Goal: Task Accomplishment & Management: Use online tool/utility

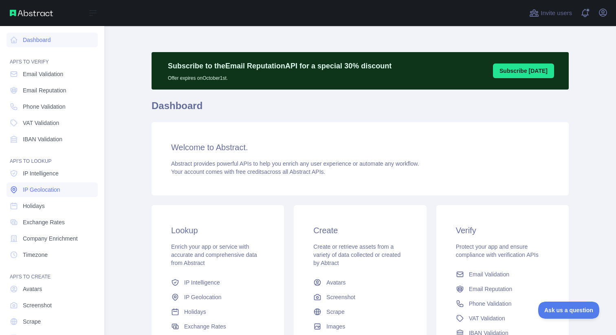
click at [48, 187] on span "IP Geolocation" at bounding box center [41, 190] width 37 height 8
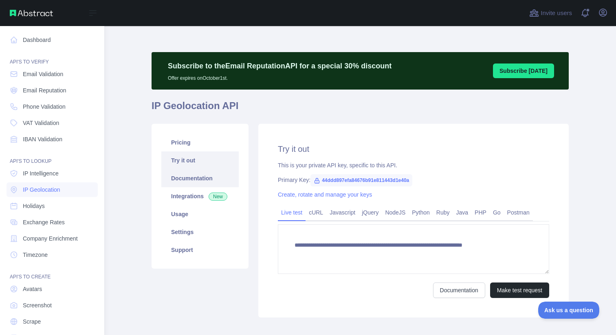
type textarea "**********"
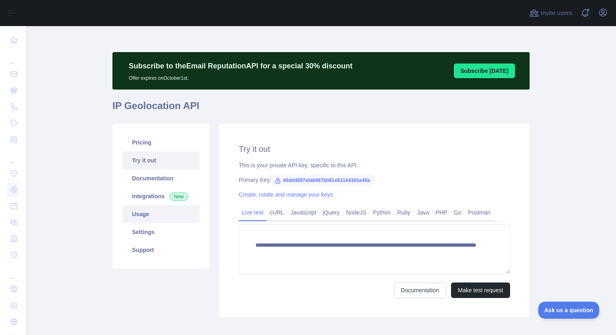
click at [148, 213] on link "Usage" at bounding box center [160, 214] width 77 height 18
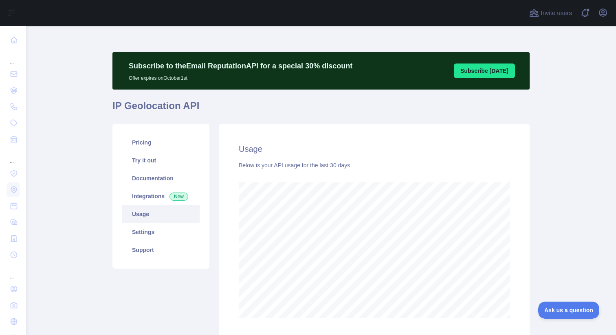
scroll to position [309, 590]
click at [156, 181] on link "Documentation" at bounding box center [160, 178] width 77 height 18
click at [152, 233] on link "Settings" at bounding box center [160, 232] width 77 height 18
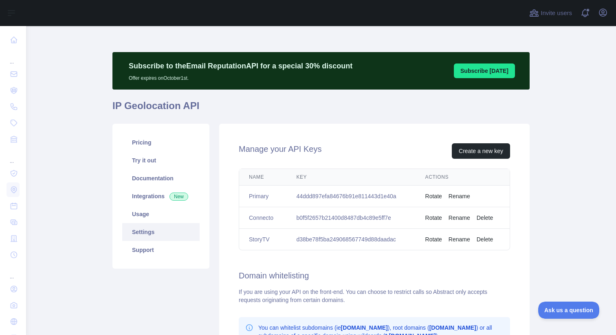
click at [329, 240] on td "d38be78f5ba249068567749d88daadac" at bounding box center [350, 240] width 129 height 22
copy td "d38be78f5ba249068567749d88daadac"
